Goal: Task Accomplishment & Management: Use online tool/utility

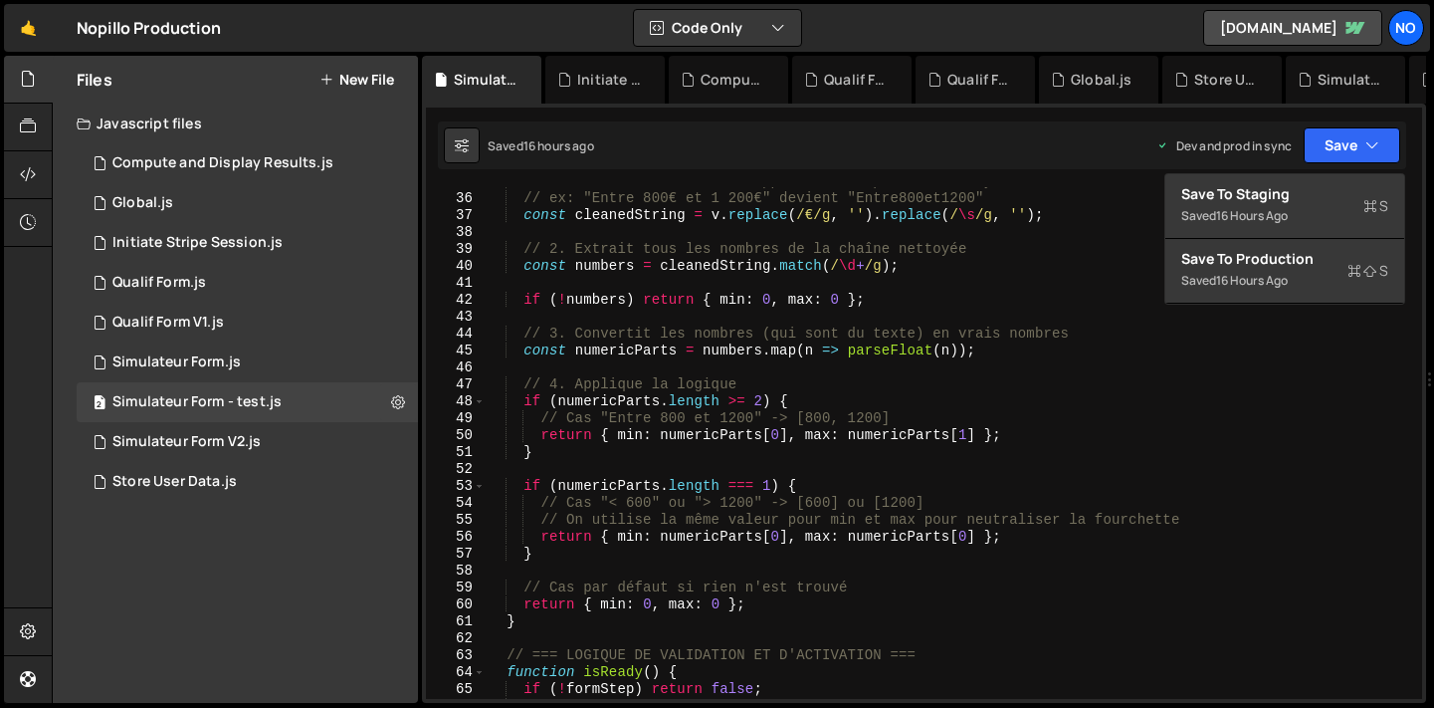
click at [816, 489] on div "// 1. Nettoie la chaîne : supprime les espaces et le symbole € // ex: "Entre 80…" at bounding box center [950, 445] width 928 height 545
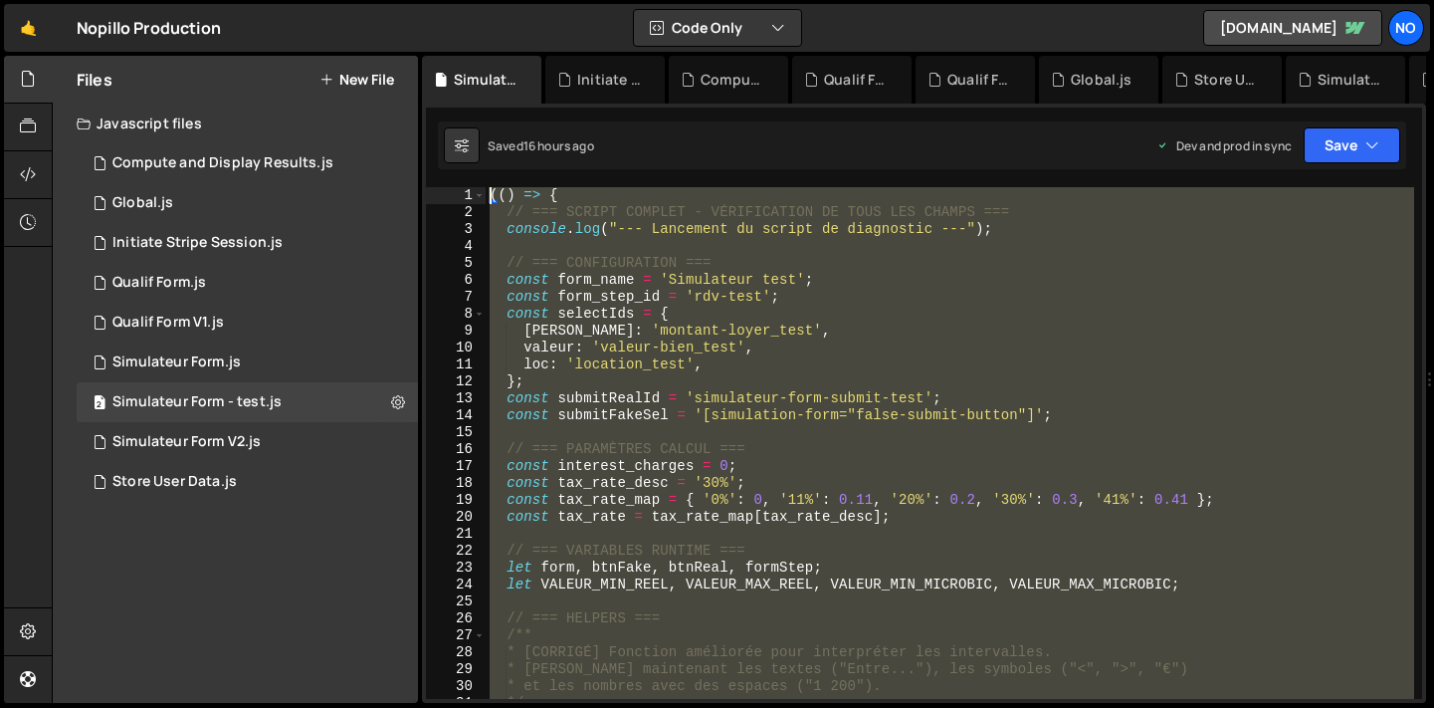
drag, startPoint x: 557, startPoint y: 441, endPoint x: 512, endPoint y: -47, distance: 489.8
click at [512, 0] on html "Projects [GEOGRAPHIC_DATA] Blog No Projects Your Teams Account Upgrade Logout" at bounding box center [717, 354] width 1434 height 708
type textarea "(() => { // === SCRIPT COMPLET - VÉRIFICATION DE TOUS LES CHAMPS ==="
paste textarea "})();"
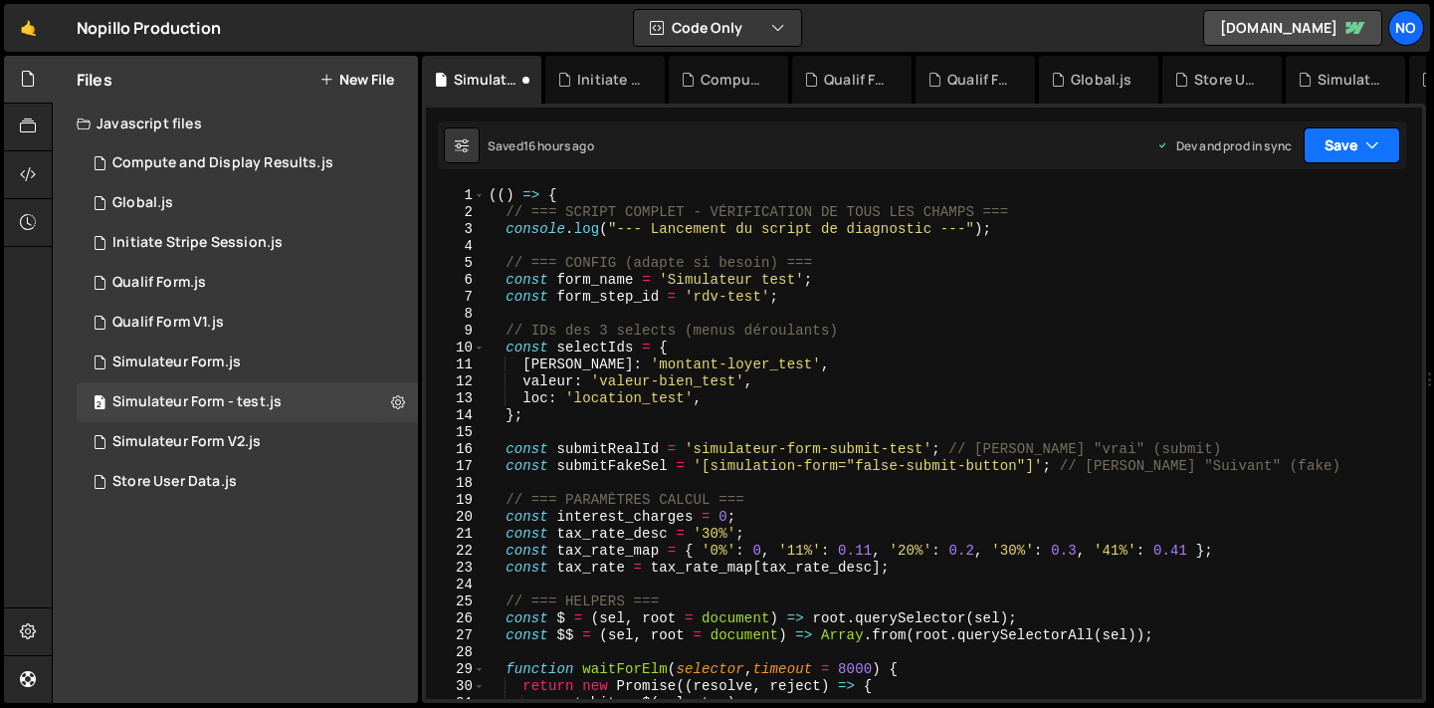
click at [1319, 153] on button "Save" at bounding box center [1352, 145] width 97 height 36
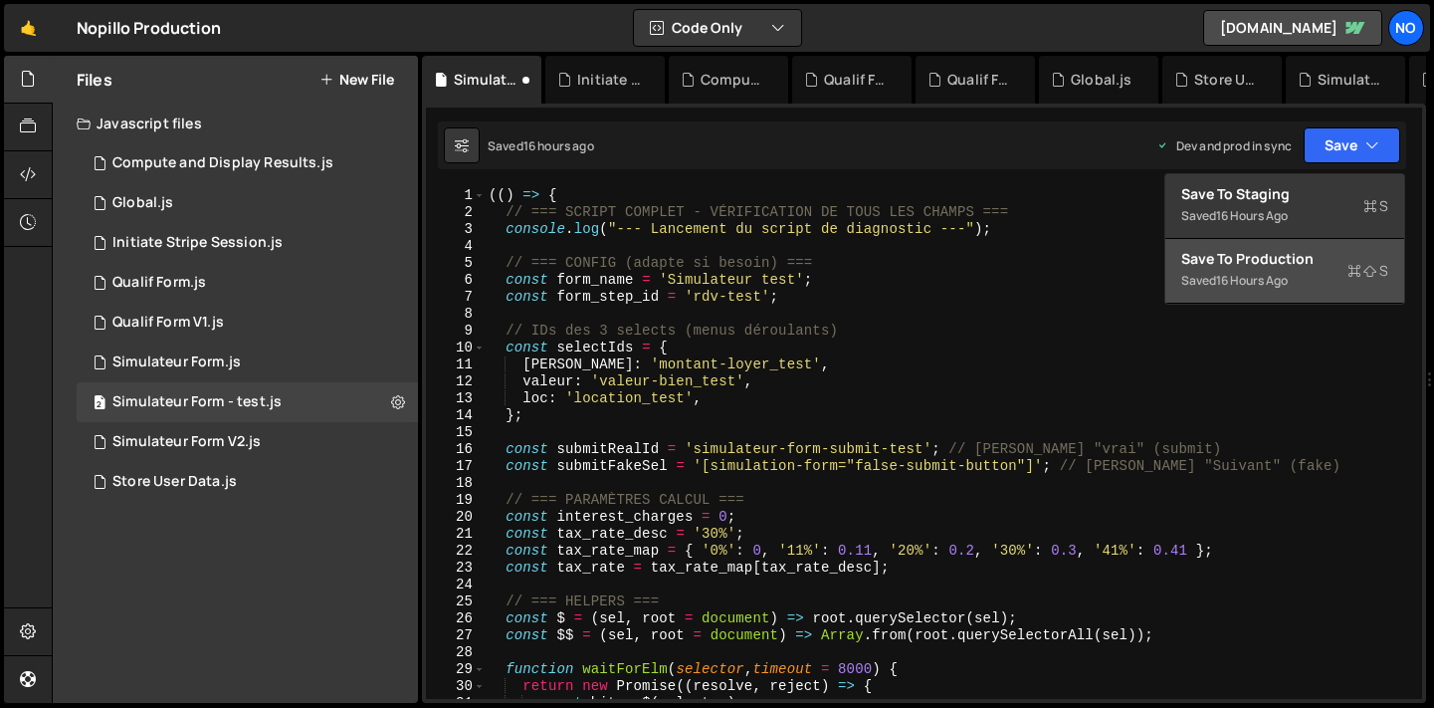
click at [1217, 290] on div "Saved 16 hours ago" at bounding box center [1284, 281] width 207 height 24
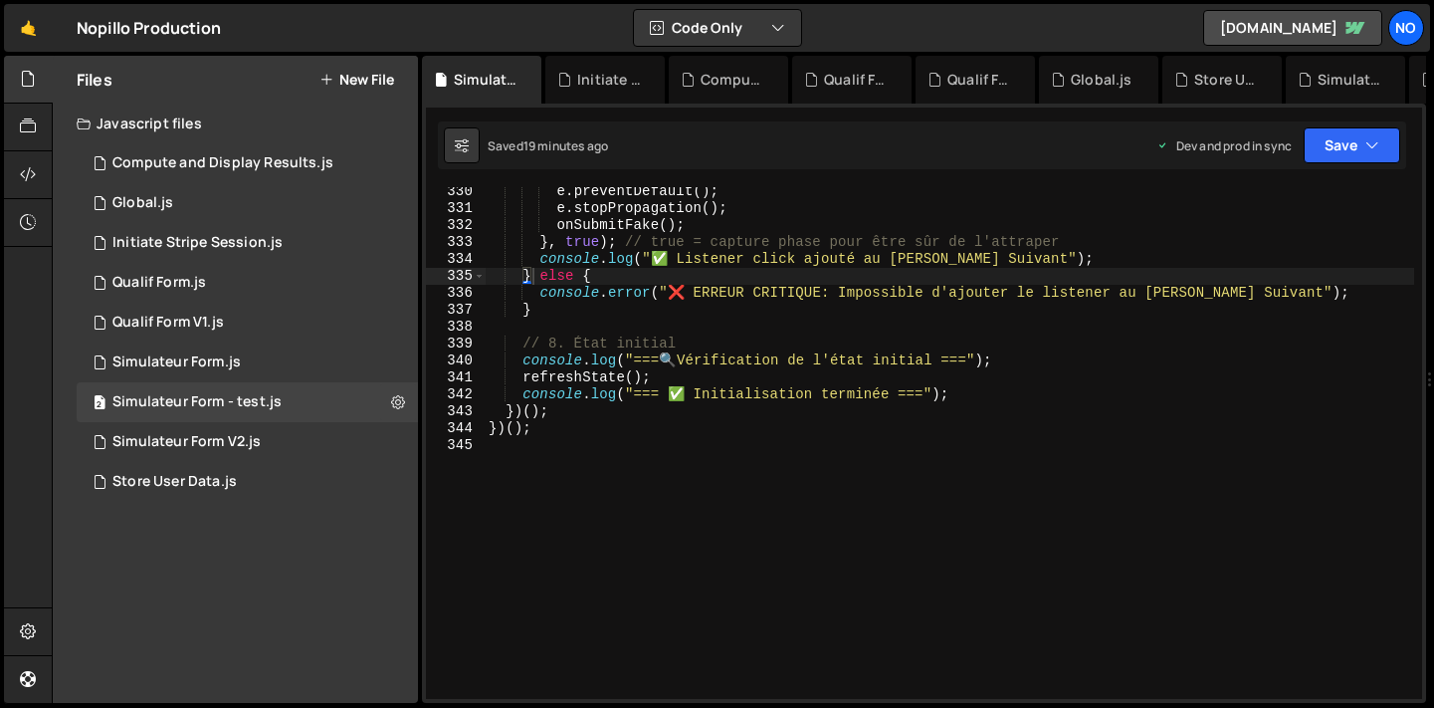
scroll to position [5589, 0]
click at [496, 434] on div "e . preventDefault ( ) ; e . stopPropagation ( ) ; onSubmitFake ( ) ; } , true …" at bounding box center [949, 453] width 929 height 545
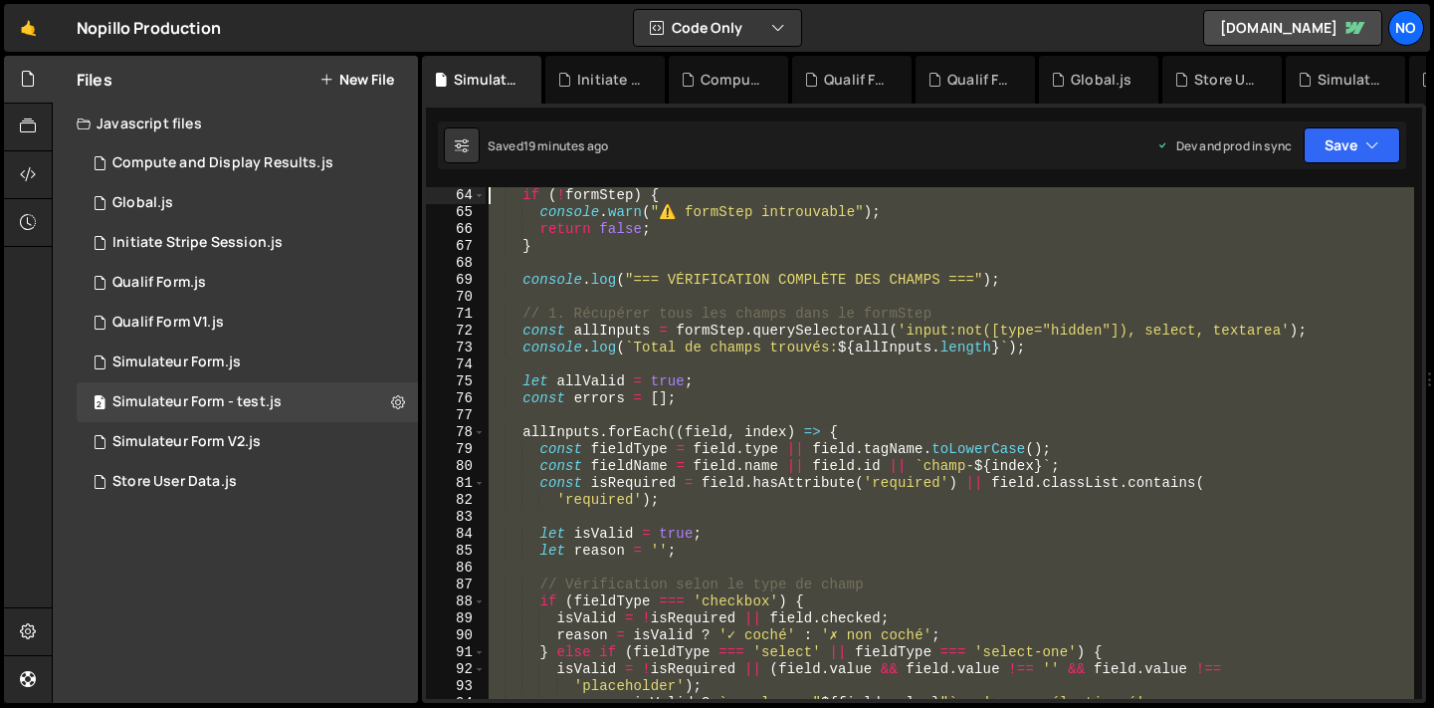
scroll to position [0, 0]
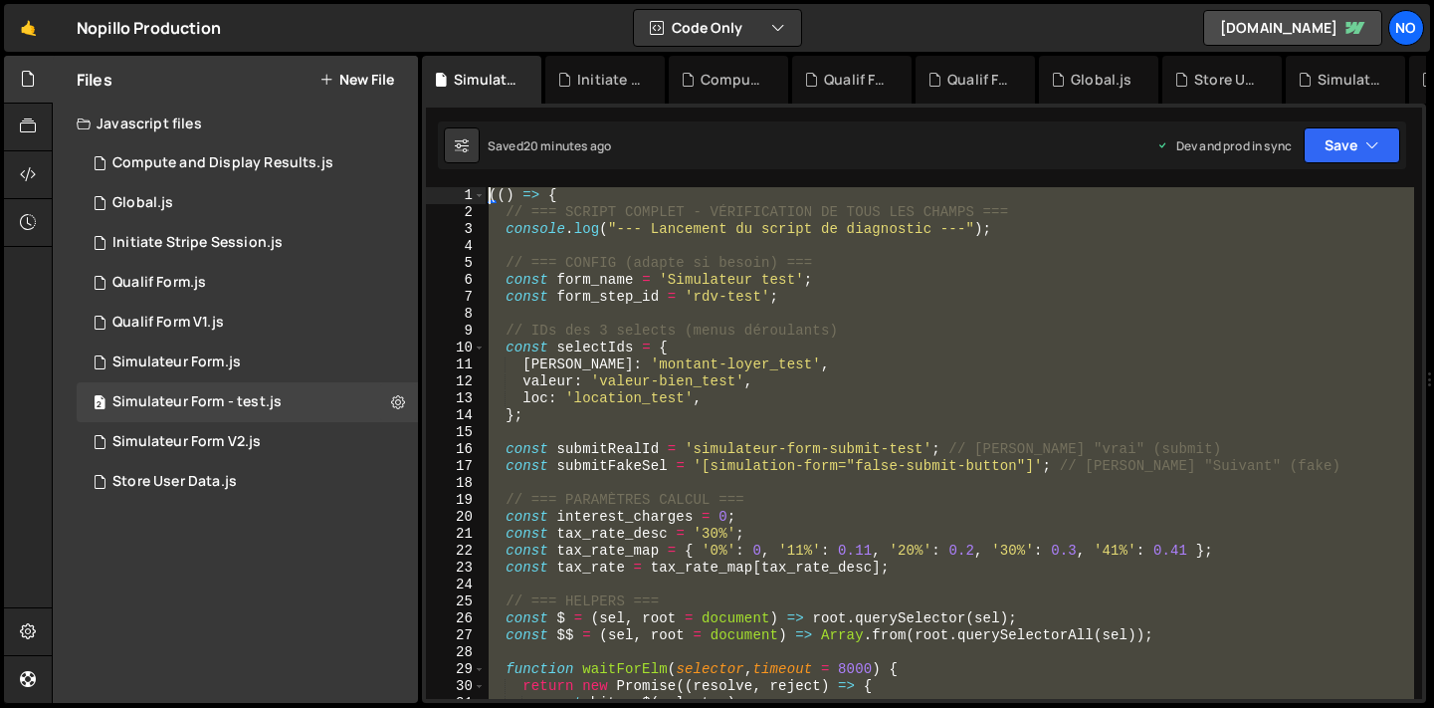
drag, startPoint x: 500, startPoint y: 451, endPoint x: 446, endPoint y: 41, distance: 413.5
click at [446, 41] on div "Hold on a sec... Are you certain you wish to leave this page? Any changes you'v…" at bounding box center [717, 354] width 1434 height 708
type textarea "(() => { // === SCRIPT COMPLET - VÉRIFICATION DE TOUS LES CHAMPS ==="
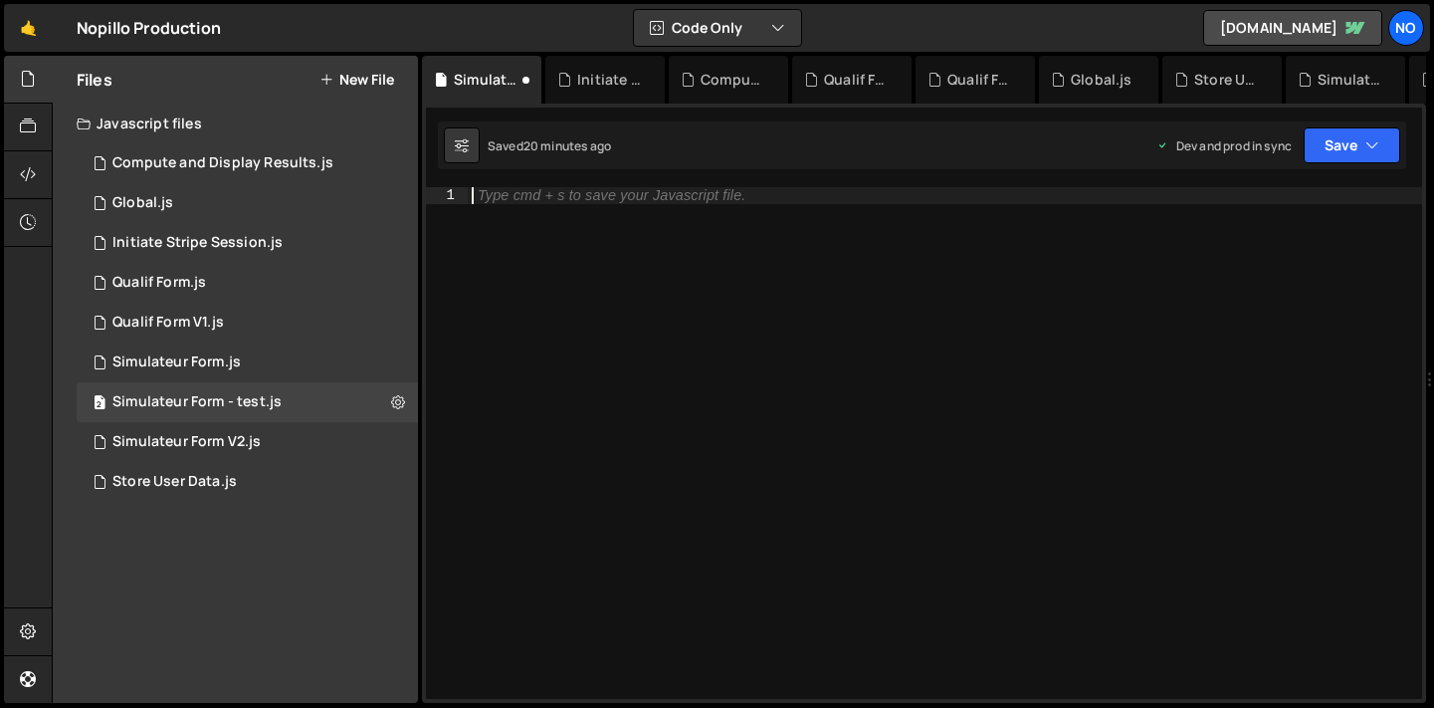
paste textarea "})();"
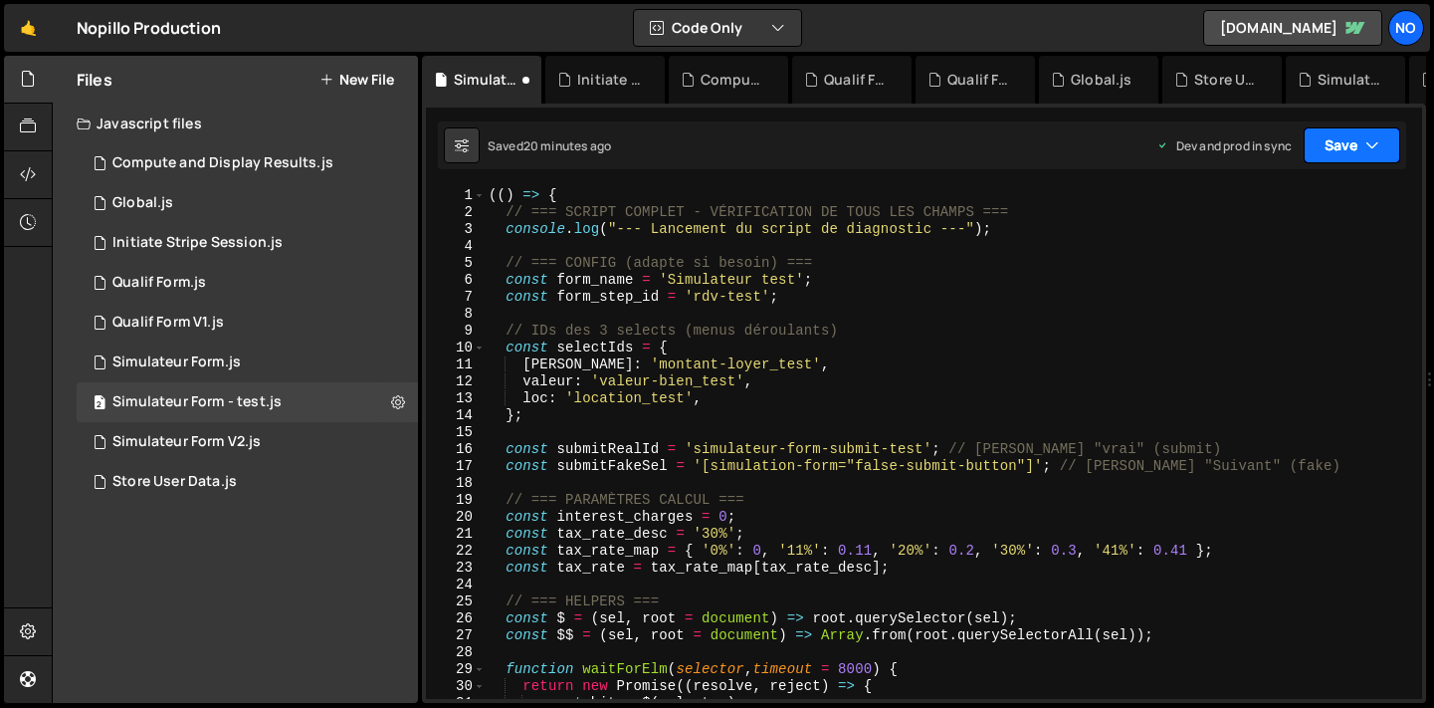
click at [1368, 139] on icon "button" at bounding box center [1372, 145] width 14 height 20
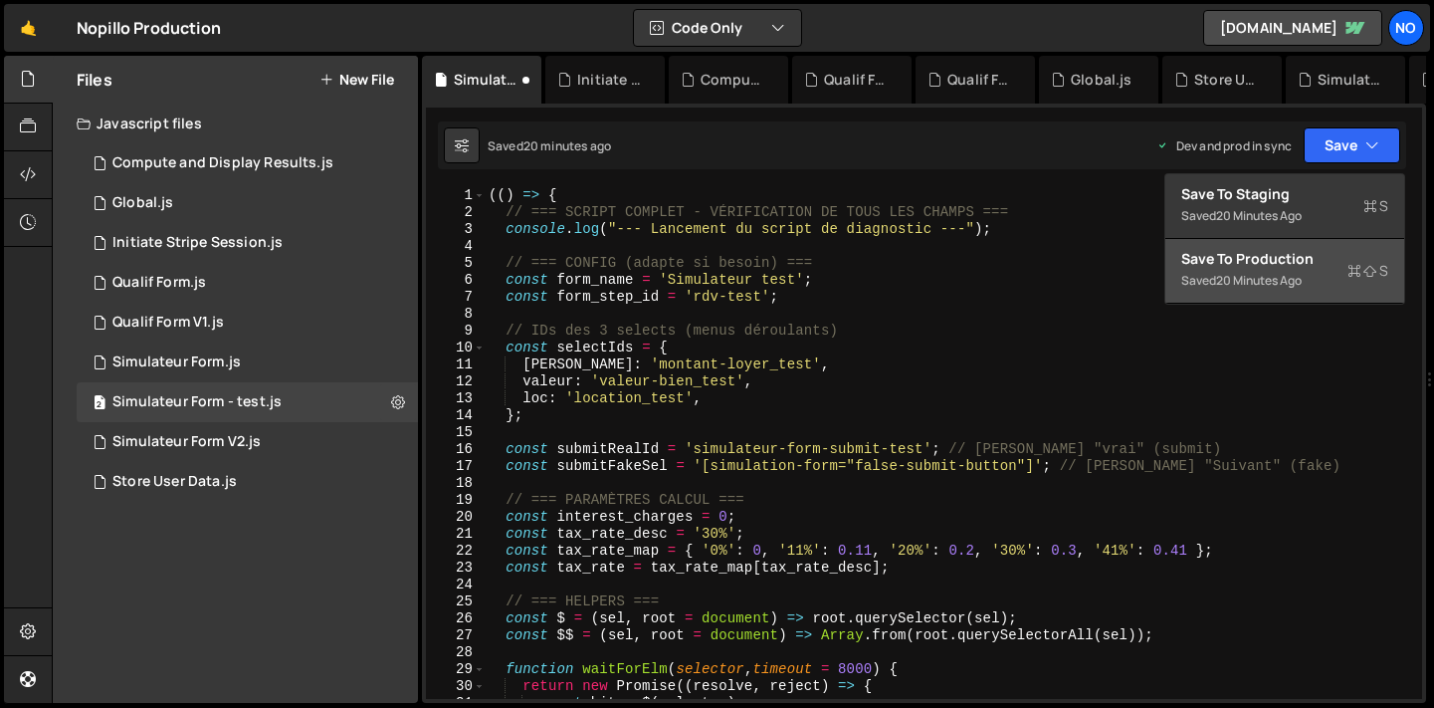
click at [1257, 283] on div "20 minutes ago" at bounding box center [1259, 280] width 86 height 17
type textarea "} else {"
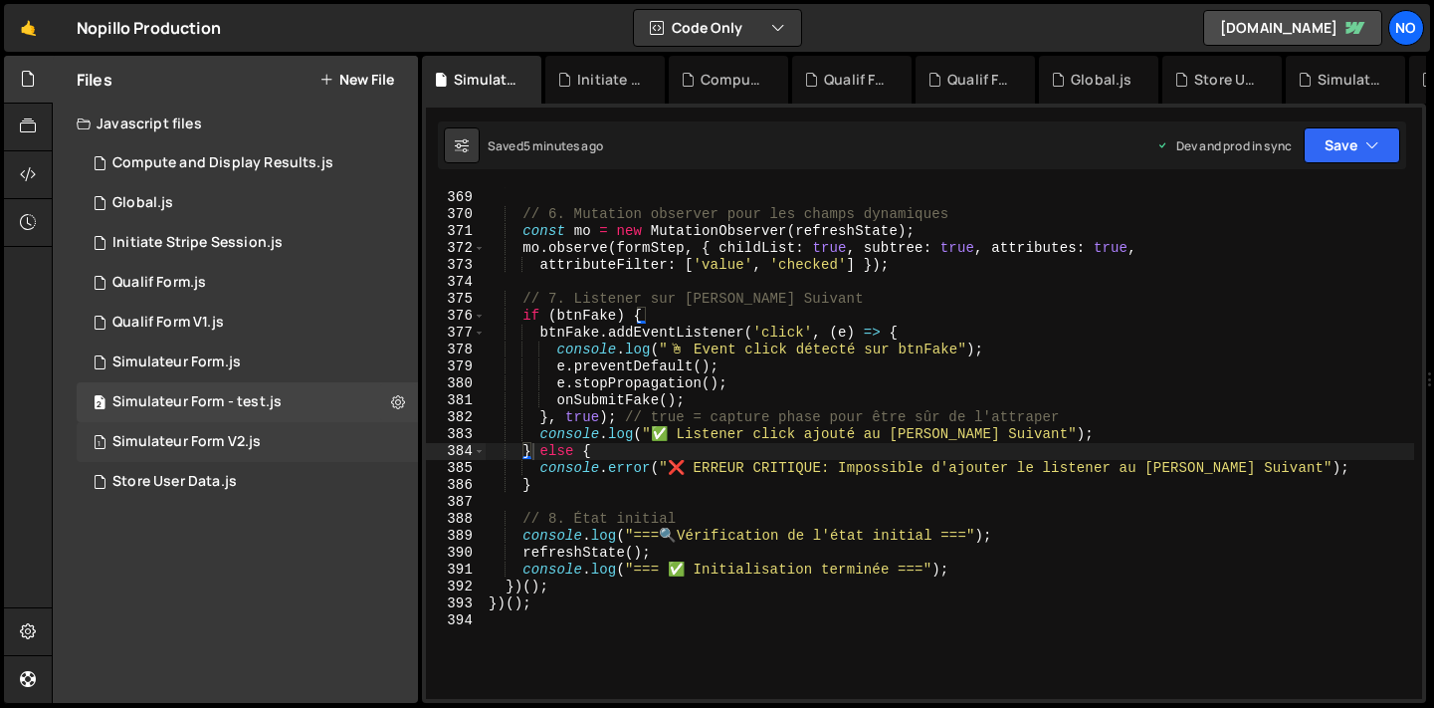
click at [288, 437] on div "1 Simulateur Form V2.js 0" at bounding box center [247, 442] width 341 height 40
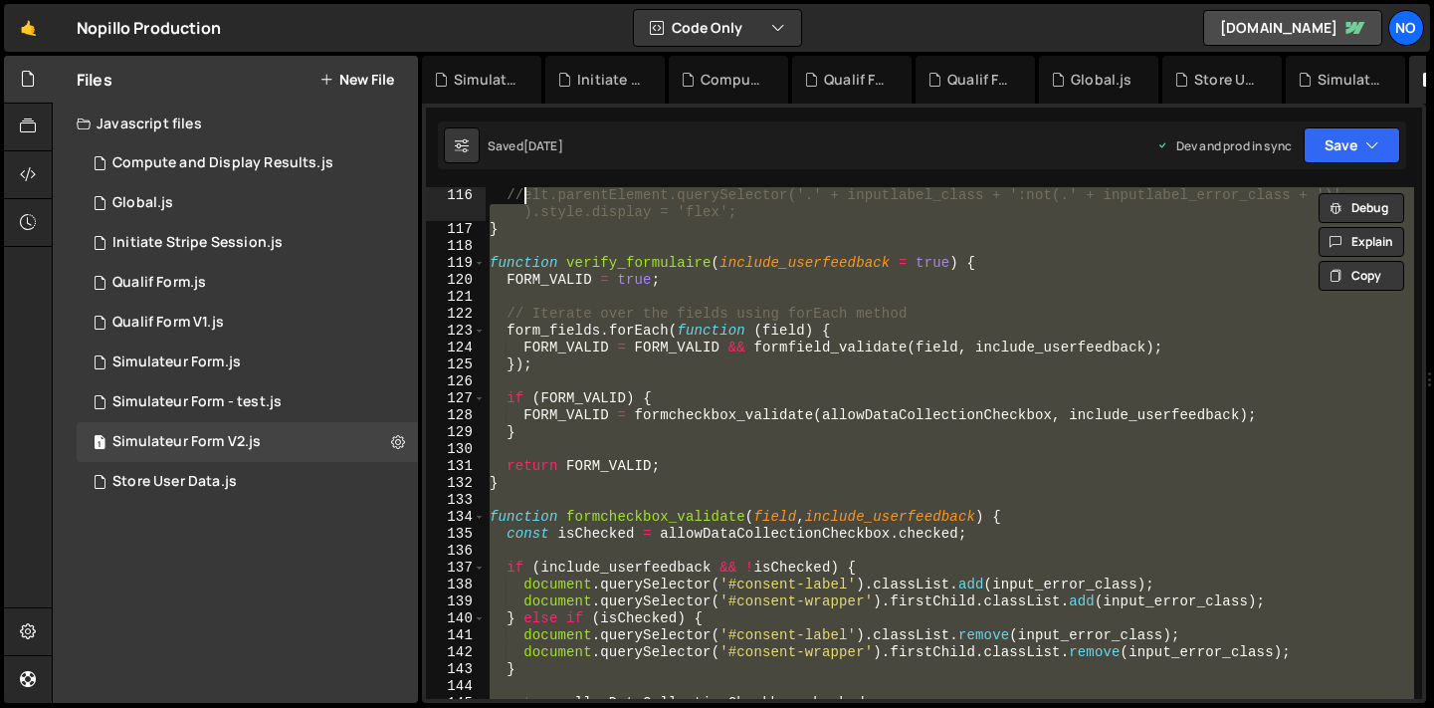
scroll to position [0, 0]
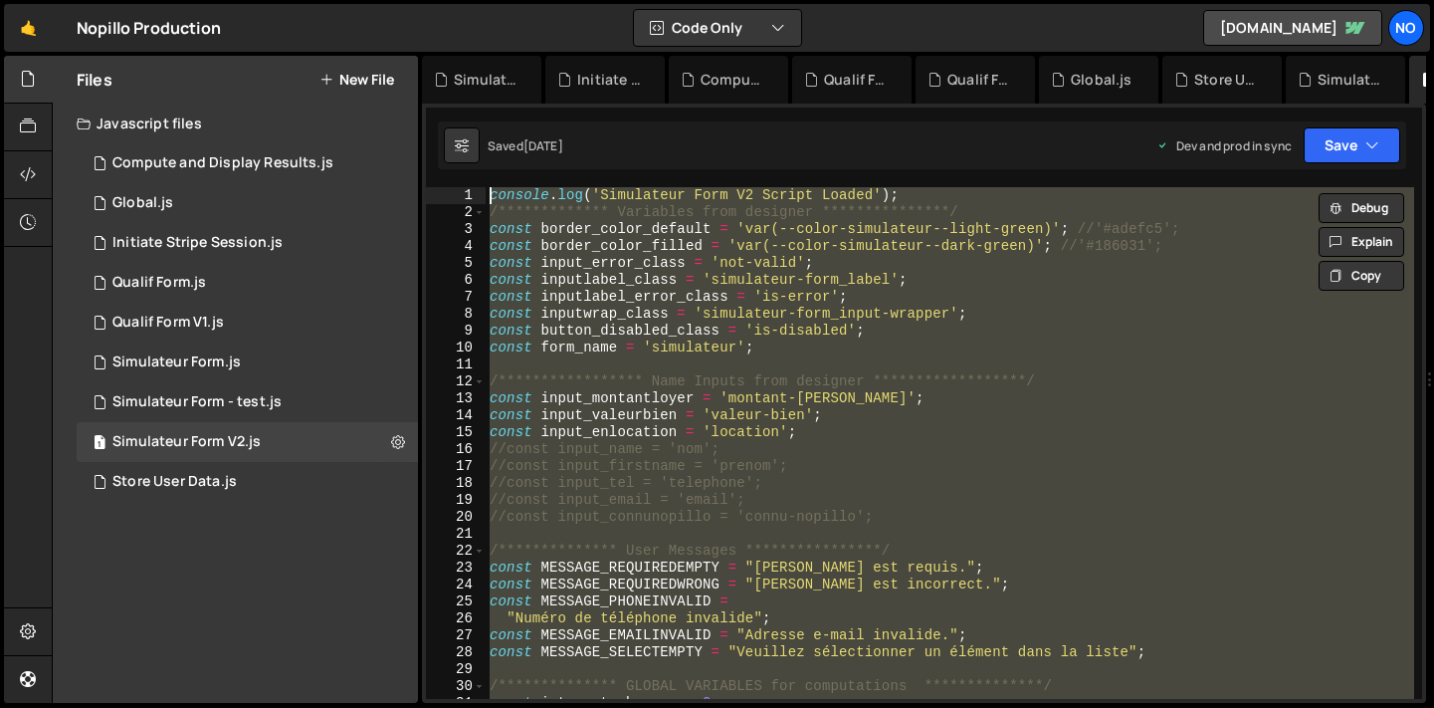
drag, startPoint x: 518, startPoint y: 453, endPoint x: 525, endPoint y: 2, distance: 450.9
click at [525, 2] on div "Hold on a sec... Are you certain you wish to leave this page? Any changes you'v…" at bounding box center [717, 354] width 1434 height 708
type textarea "**********"
click at [302, 399] on div "2 Simulateur Form - test.js 0" at bounding box center [247, 402] width 341 height 40
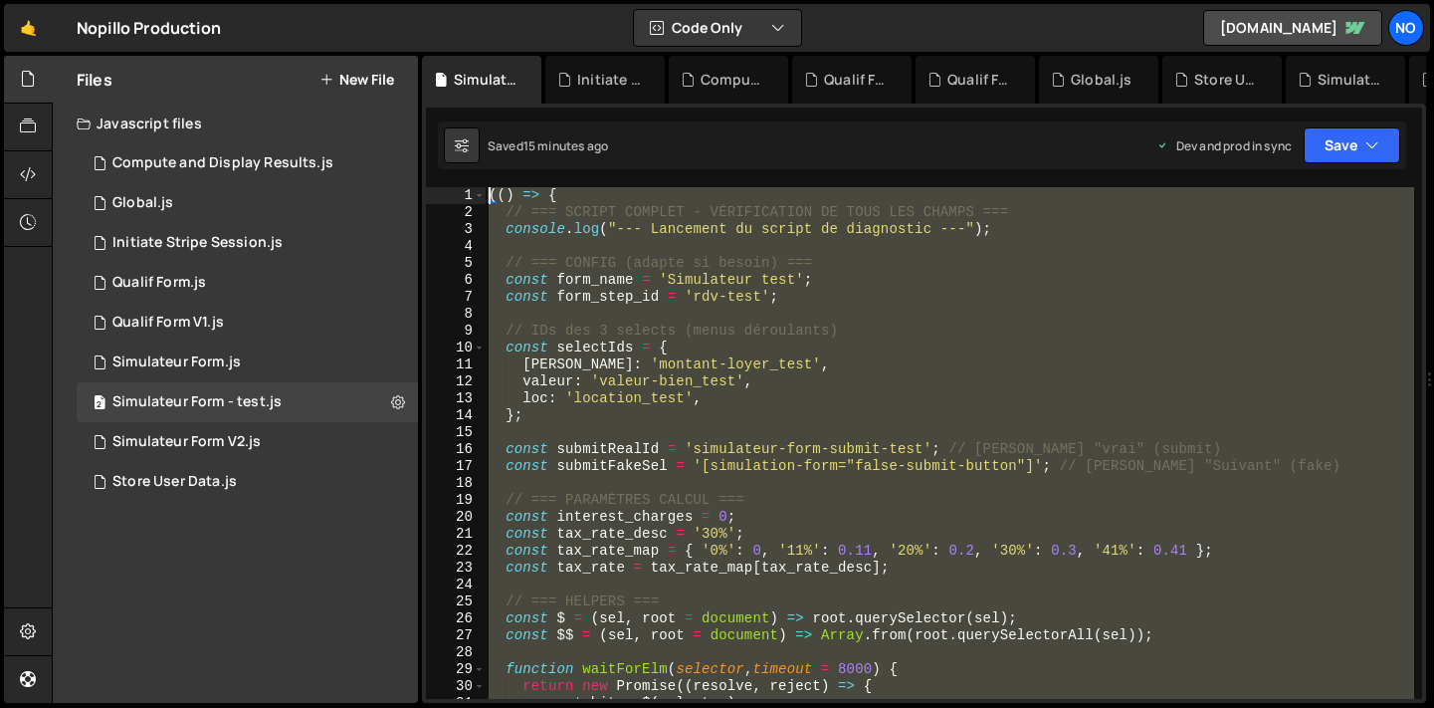
drag, startPoint x: 508, startPoint y: 449, endPoint x: 513, endPoint y: -73, distance: 521.5
click at [513, 0] on html "Projects [GEOGRAPHIC_DATA] Blog No Projects Your Teams Account Upgrade Logout" at bounding box center [717, 354] width 1434 height 708
type textarea "(() => { // === SCRIPT COMPLET - VÉRIFICATION DE TOUS LES CHAMPS ==="
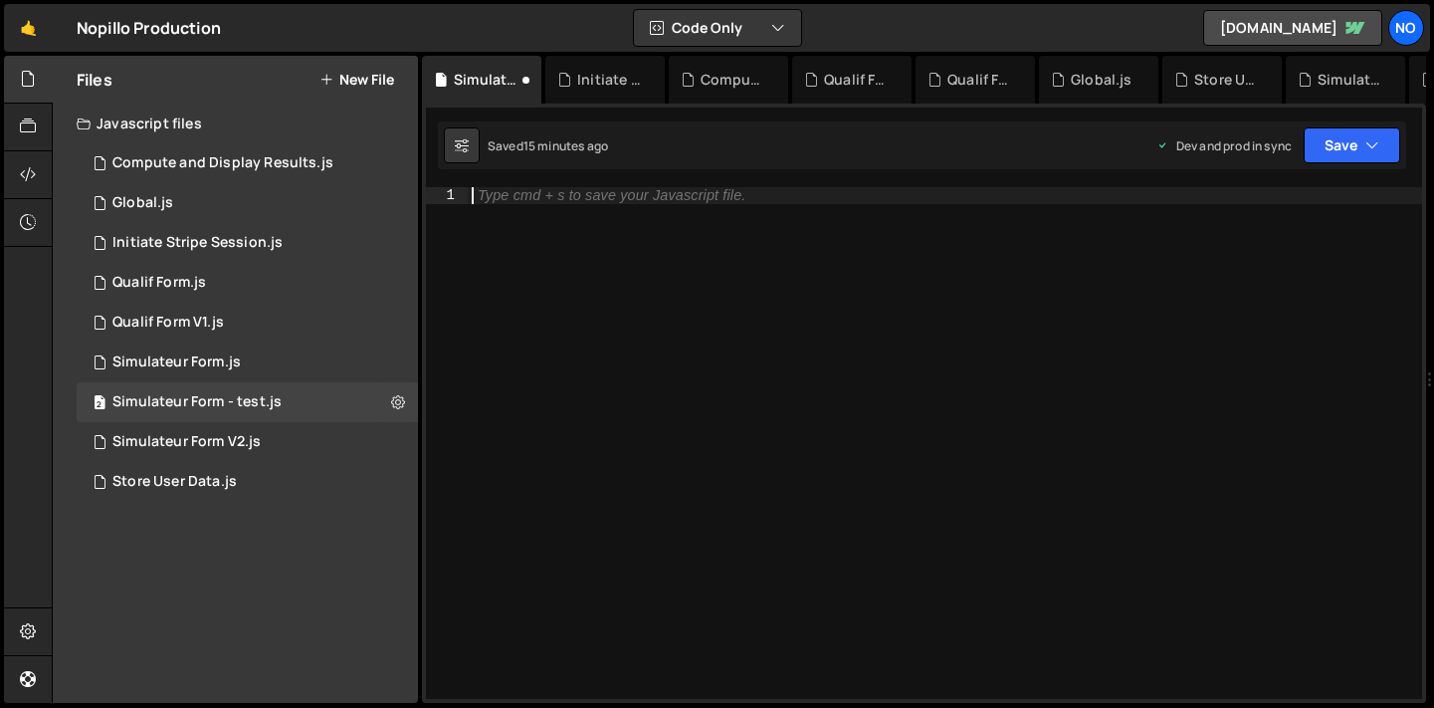
paste textarea "})();"
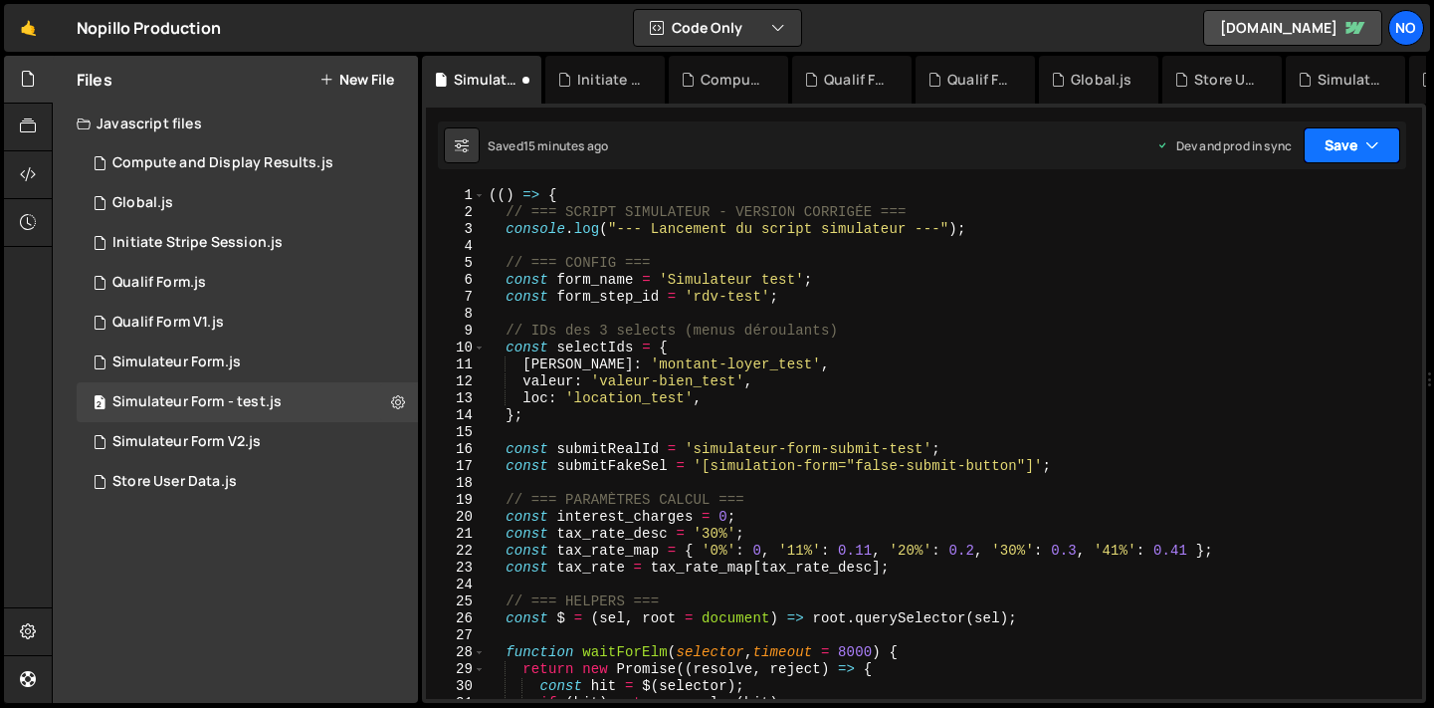
click at [1330, 152] on button "Save" at bounding box center [1352, 145] width 97 height 36
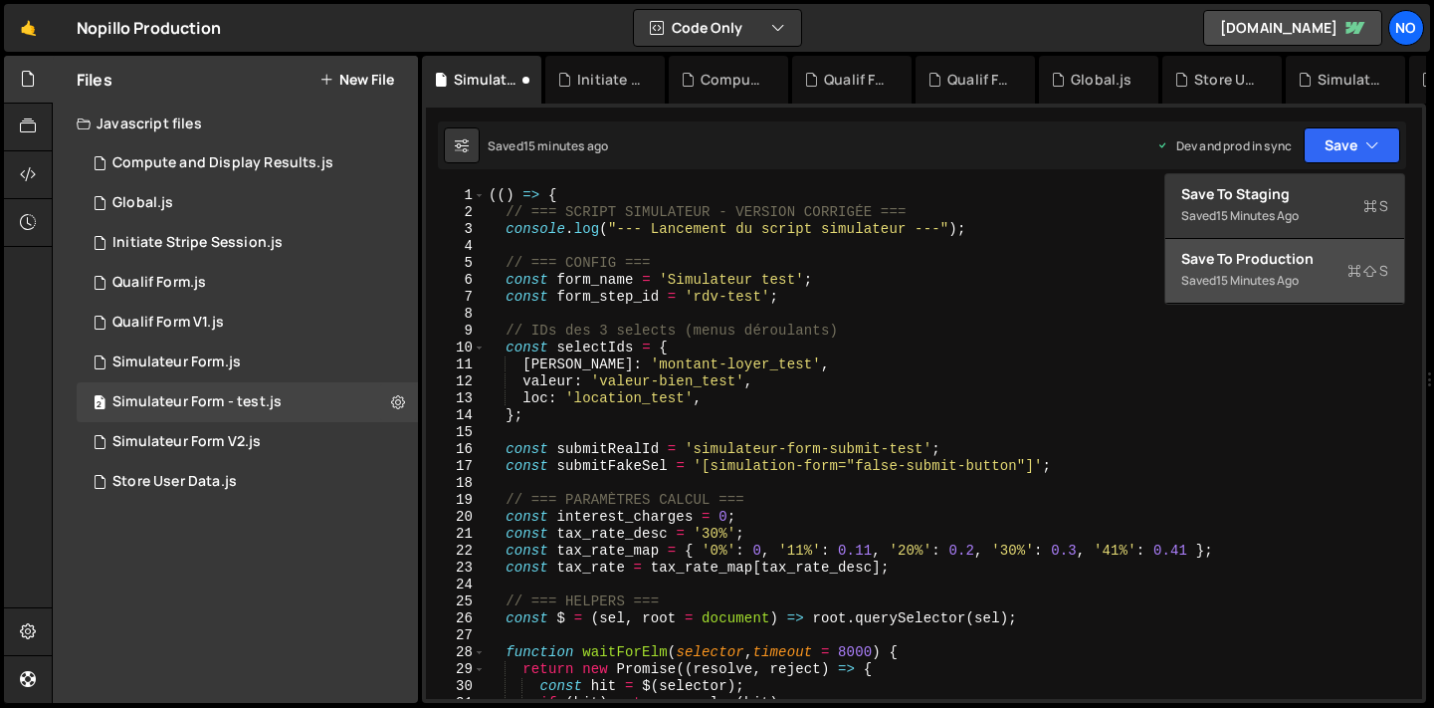
click at [1262, 281] on div "15 minutes ago" at bounding box center [1257, 280] width 83 height 17
type textarea "// 8. État initial"
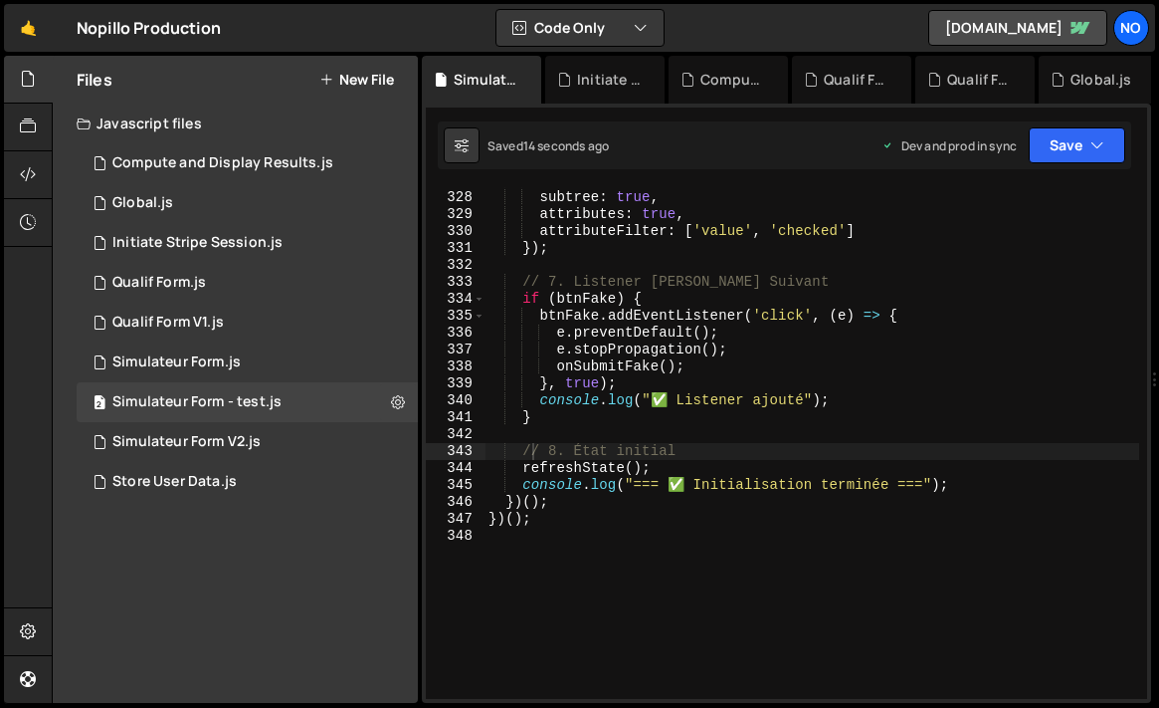
scroll to position [5818, 0]
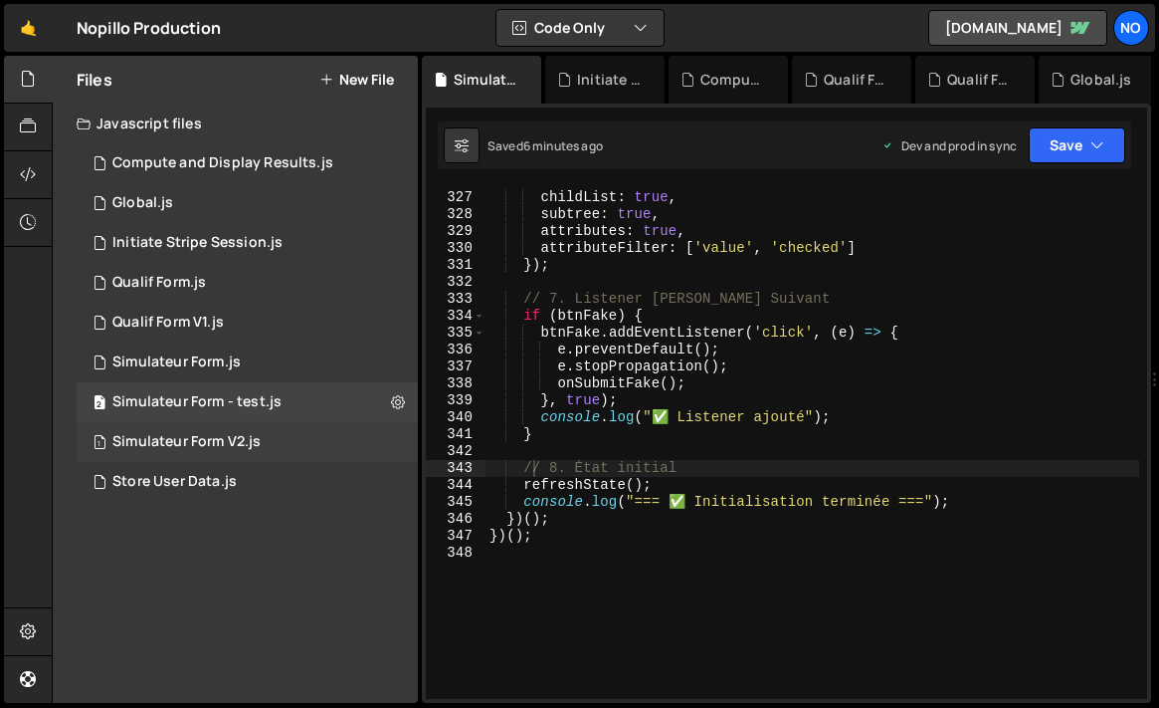
click at [244, 447] on div "Simulateur Form V2.js" at bounding box center [186, 442] width 148 height 18
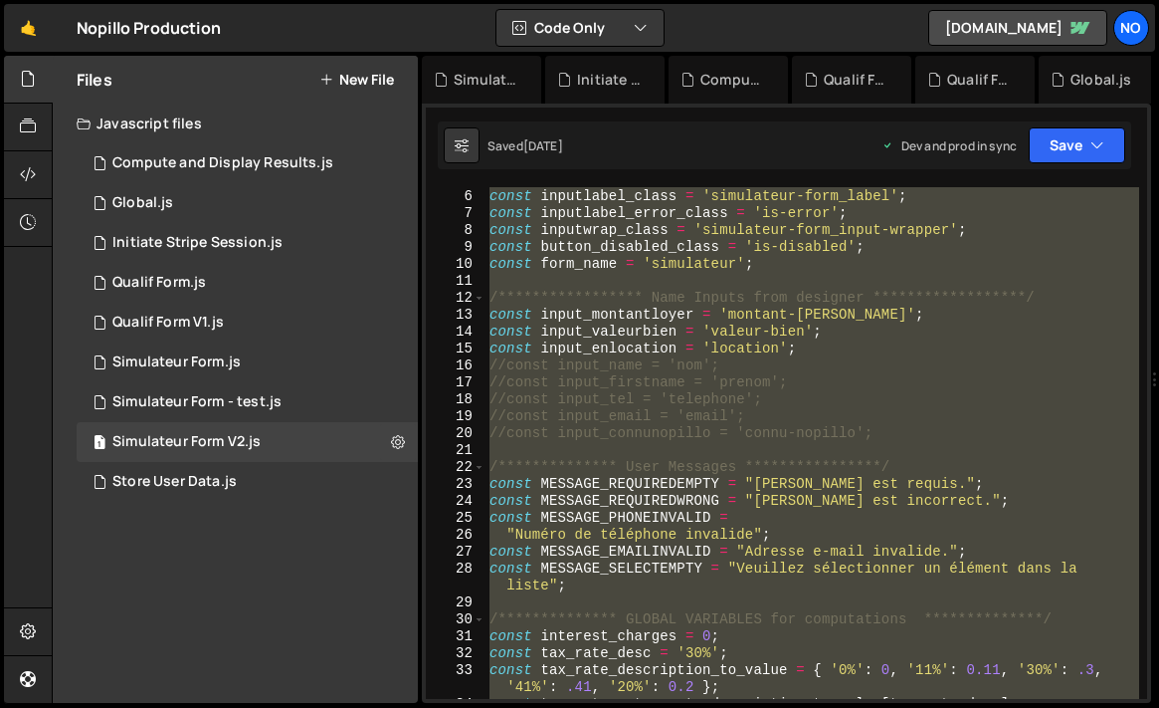
scroll to position [115, 0]
click at [788, 424] on div "**********" at bounding box center [813, 443] width 654 height 512
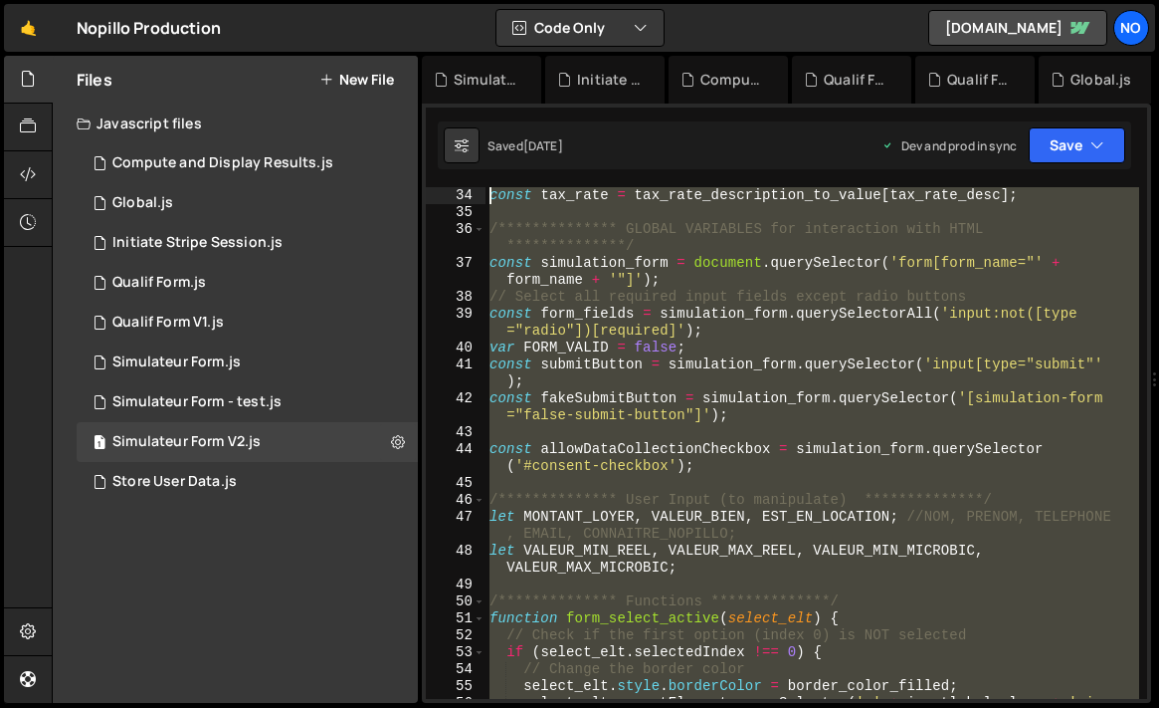
scroll to position [0, 0]
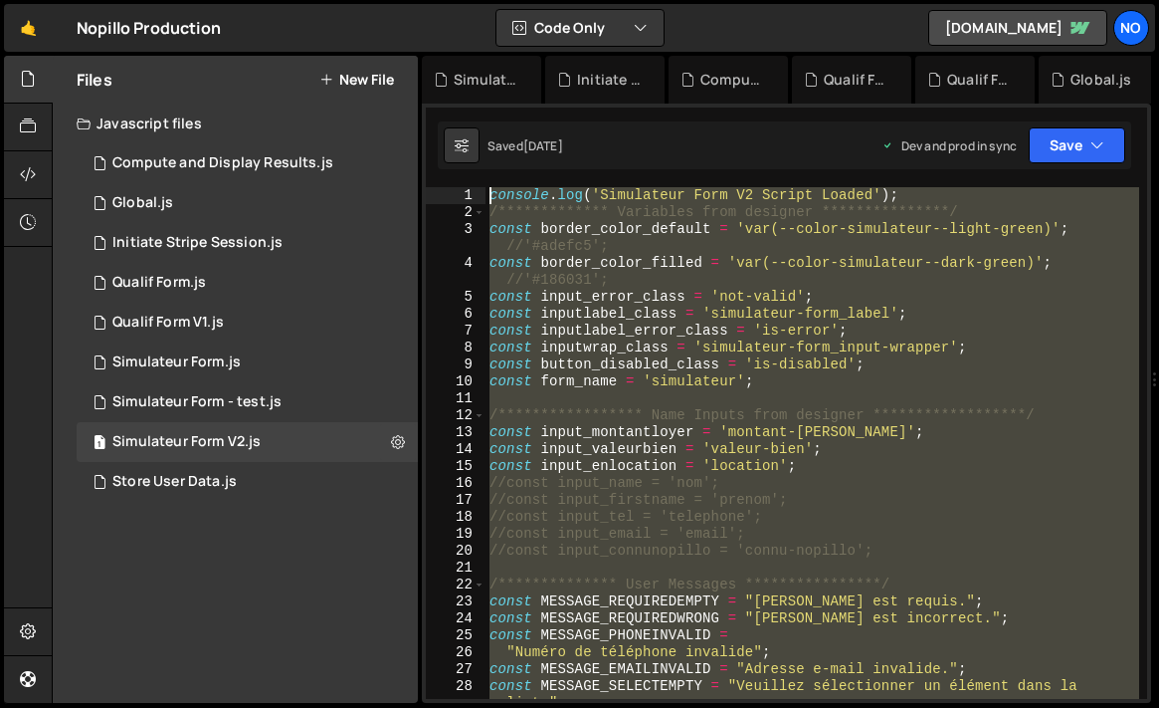
drag, startPoint x: 519, startPoint y: 445, endPoint x: 490, endPoint y: -47, distance: 492.5
click at [490, 0] on html "Projects [GEOGRAPHIC_DATA] Blog No Projects Your Teams Account Upgrade Logout" at bounding box center [579, 354] width 1159 height 708
click at [671, 341] on div "**********" at bounding box center [813, 443] width 654 height 512
type textarea "const inputwrap_class = 'simulateur-form_input-wrapper';"
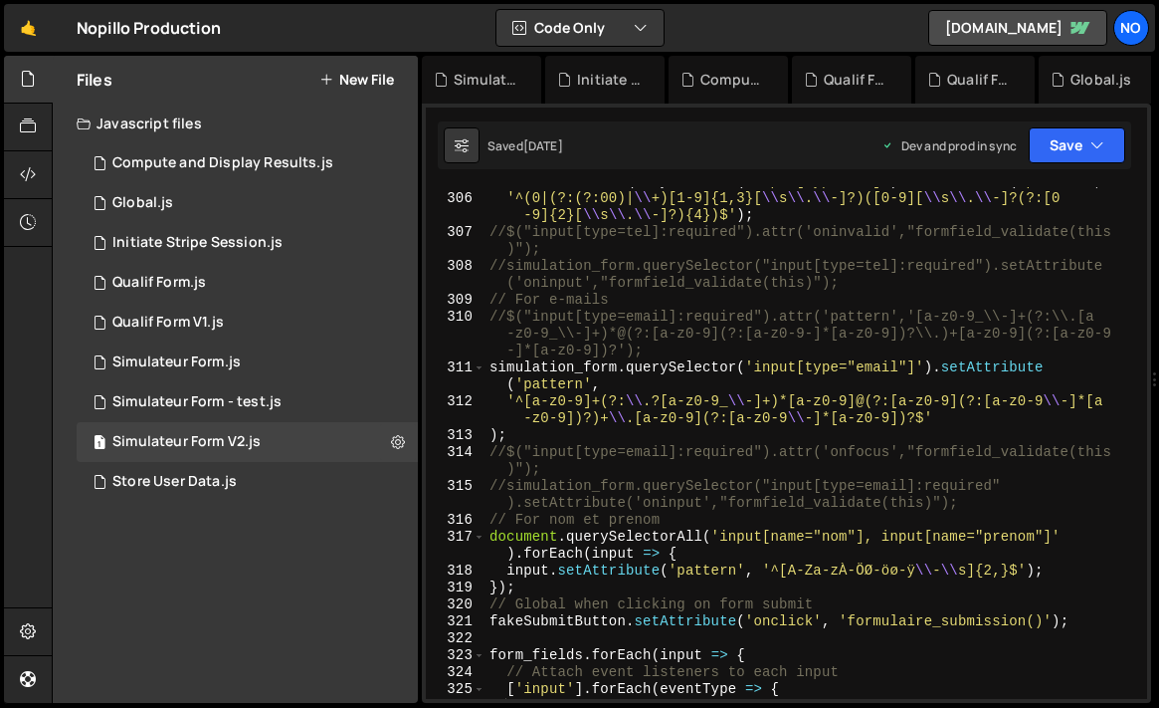
scroll to position [6171, 0]
click at [298, 393] on div "2 Simulateur Form - test.js 0" at bounding box center [247, 402] width 341 height 40
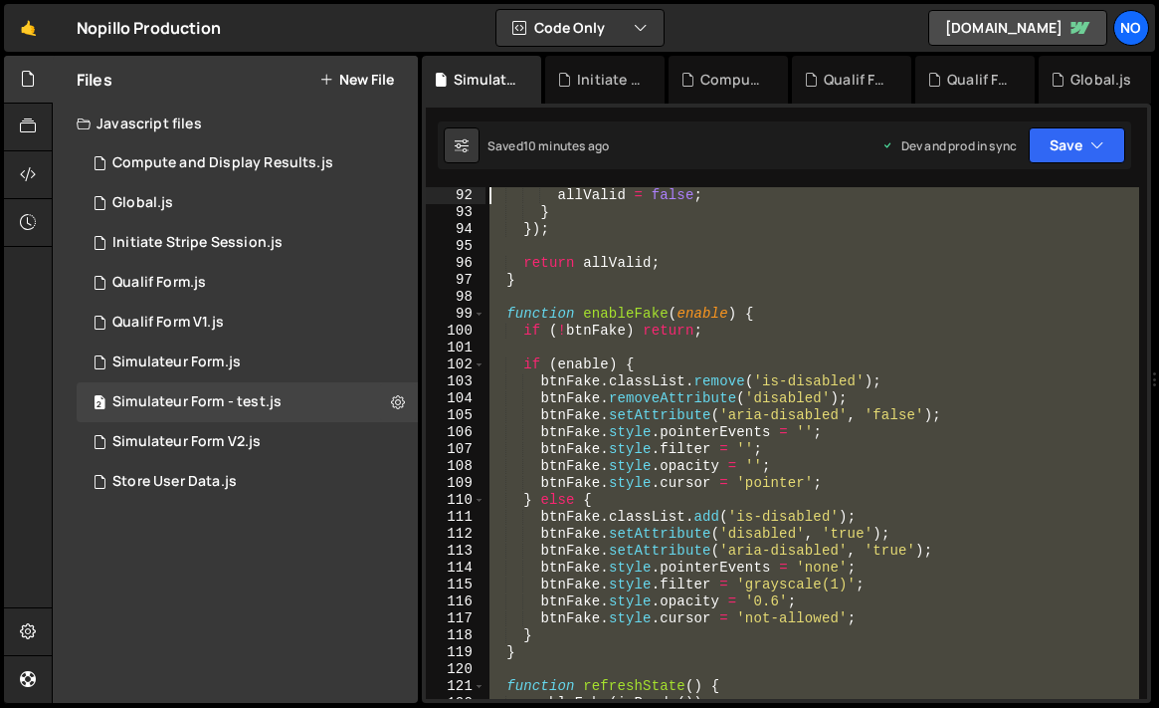
scroll to position [0, 0]
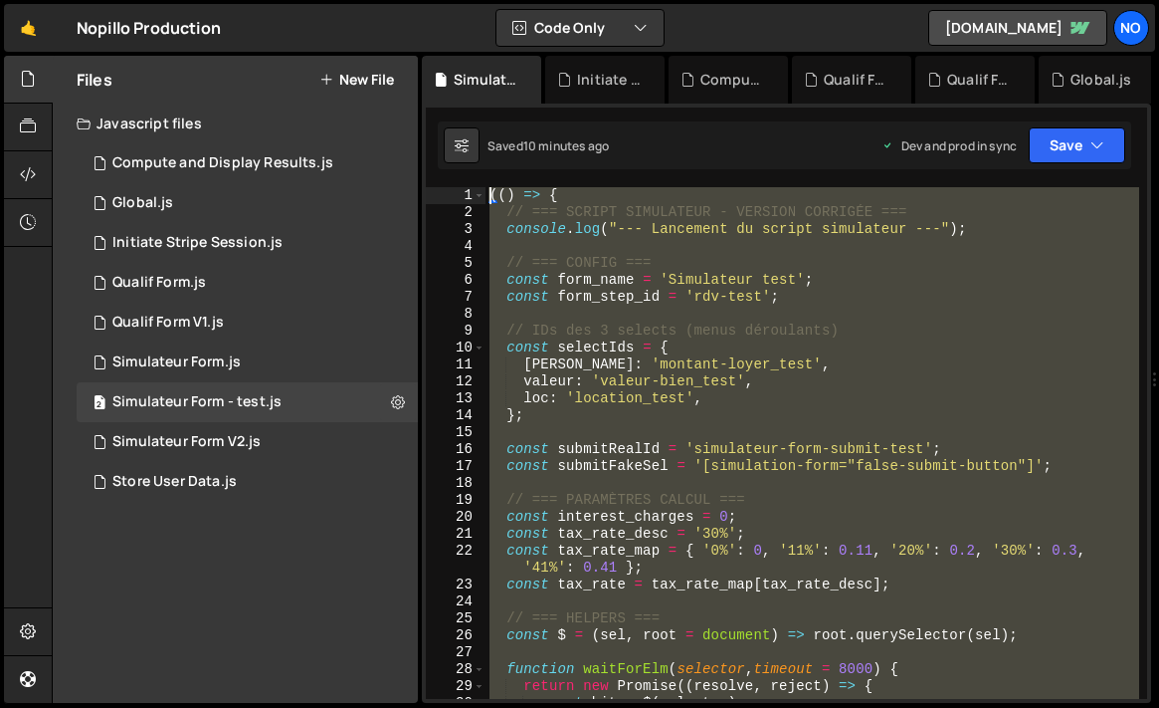
drag, startPoint x: 492, startPoint y: 451, endPoint x: 465, endPoint y: 1, distance: 450.6
click at [465, 1] on div "Hold on a sec... Are you certain you wish to leave this page? Any changes you'v…" at bounding box center [579, 354] width 1159 height 708
type textarea "(() => { // === SCRIPT SIMULATEUR - VERSION CORRIGÉE ==="
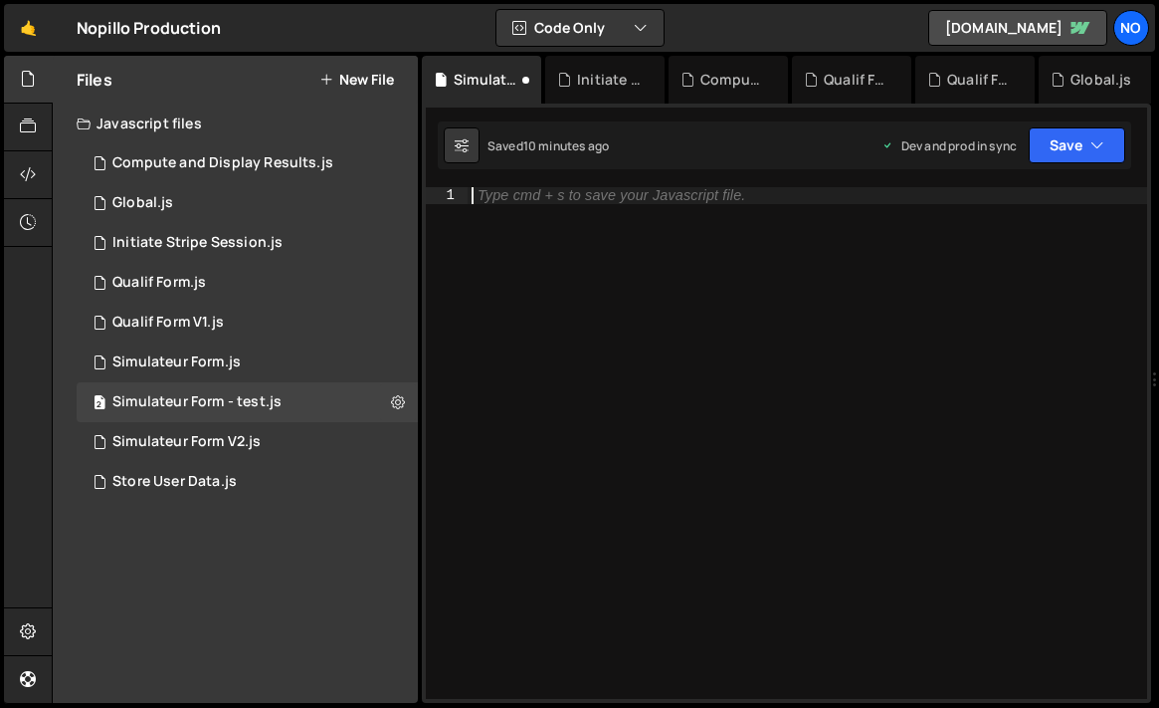
paste textarea "})();"
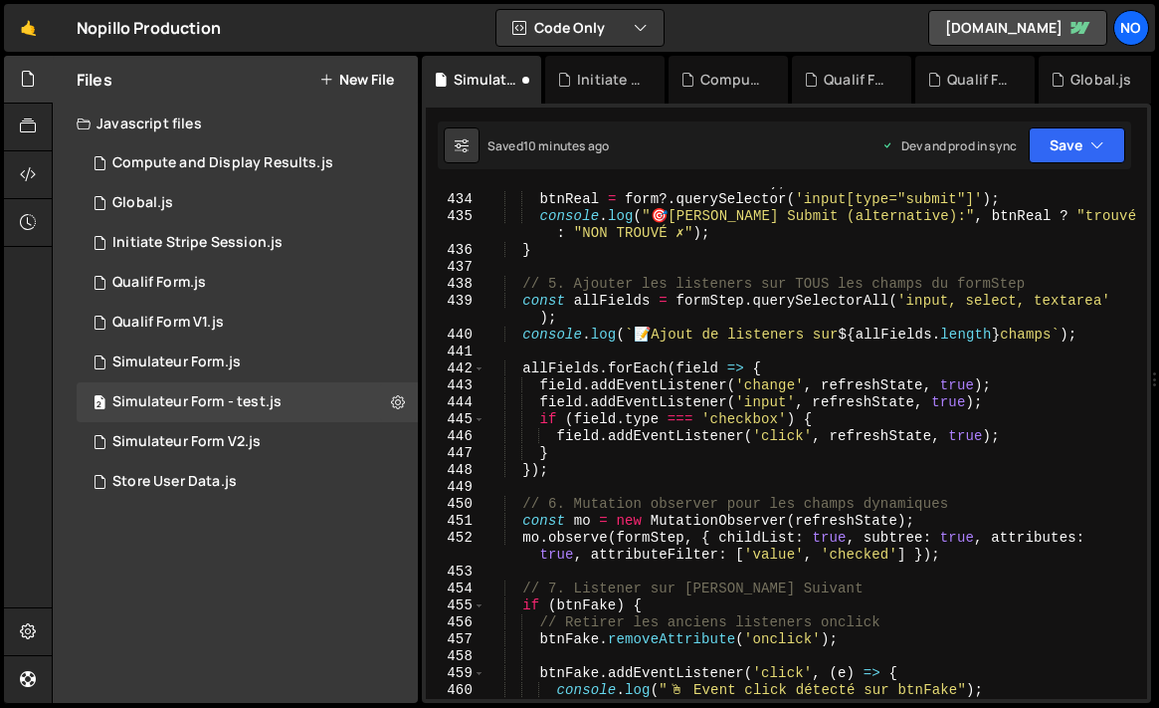
click at [1058, 164] on div "Saved 10 minutes ago Dev and prod in sync Upgrade to Edit Save Save to Staging …" at bounding box center [785, 145] width 694 height 48
click at [1061, 142] on button "Save" at bounding box center [1077, 145] width 97 height 36
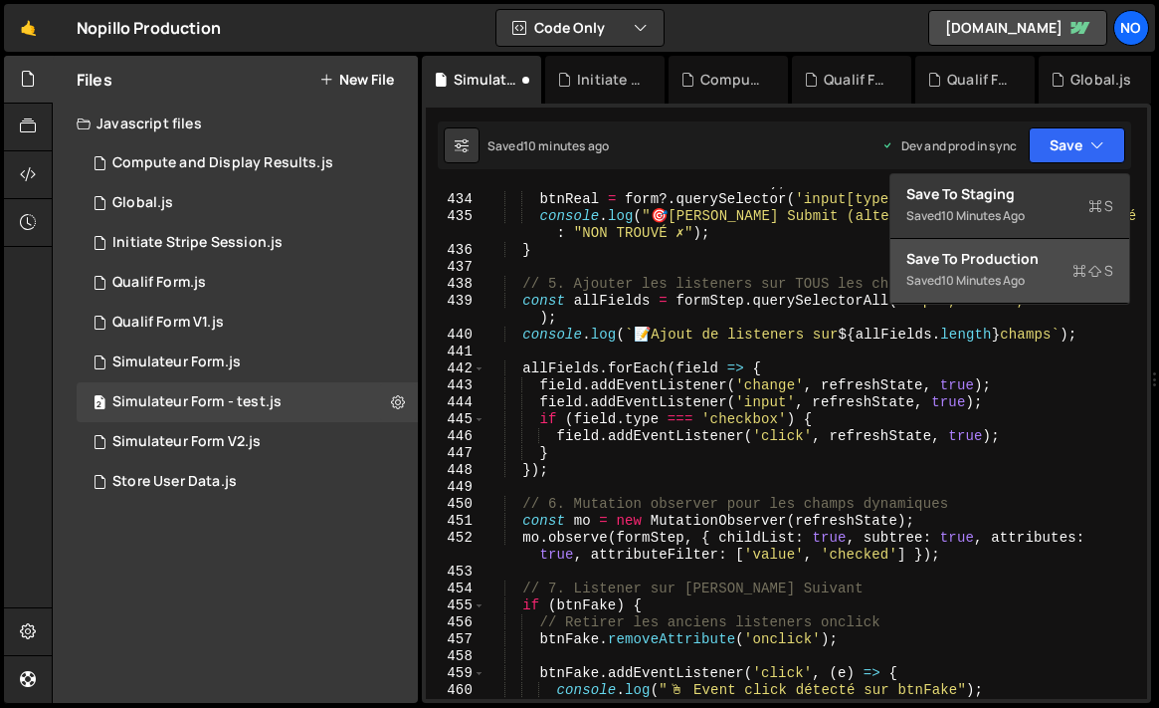
click at [1033, 266] on div "Save to Production S" at bounding box center [1010, 259] width 207 height 20
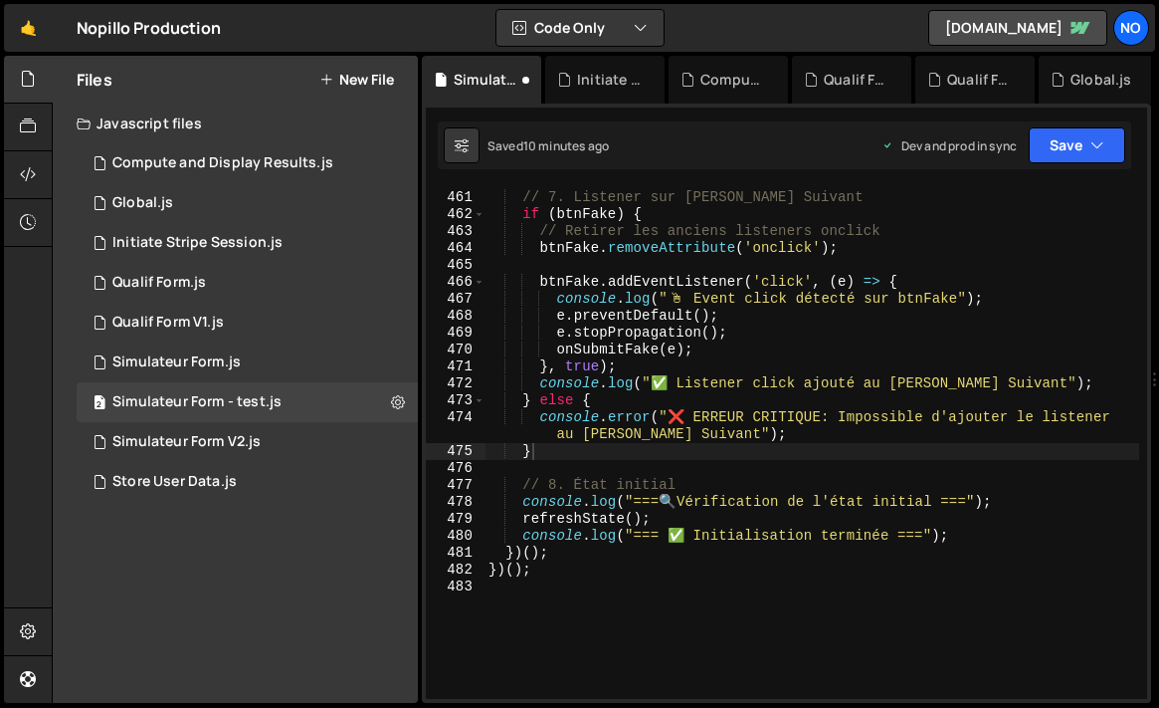
type textarea "}"
